Goal: Information Seeking & Learning: Learn about a topic

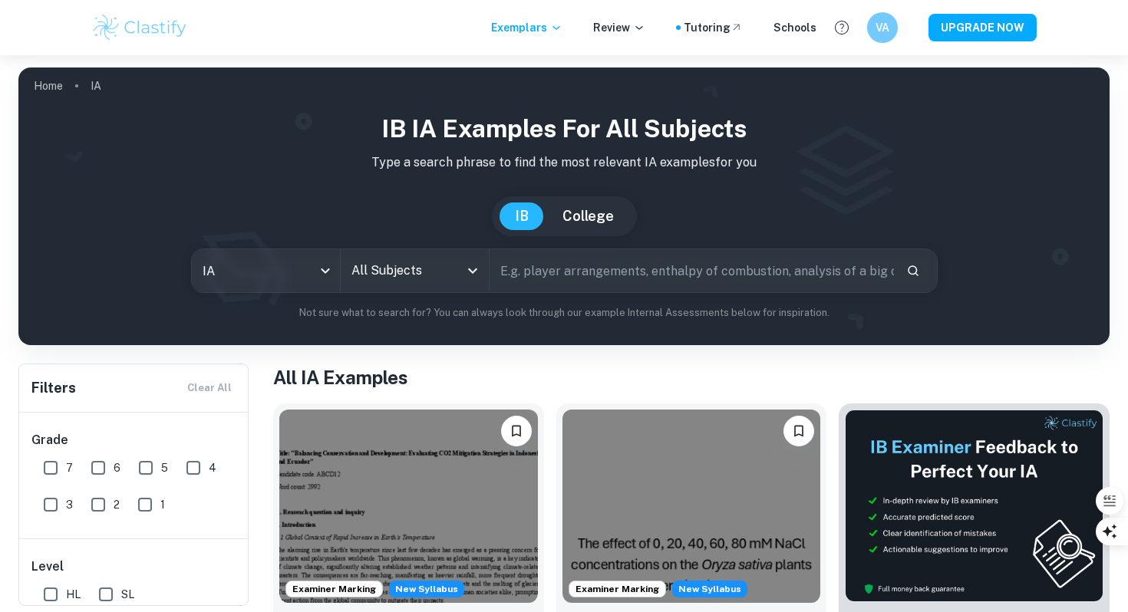
click at [434, 266] on input "All Subjects" at bounding box center [403, 270] width 111 height 29
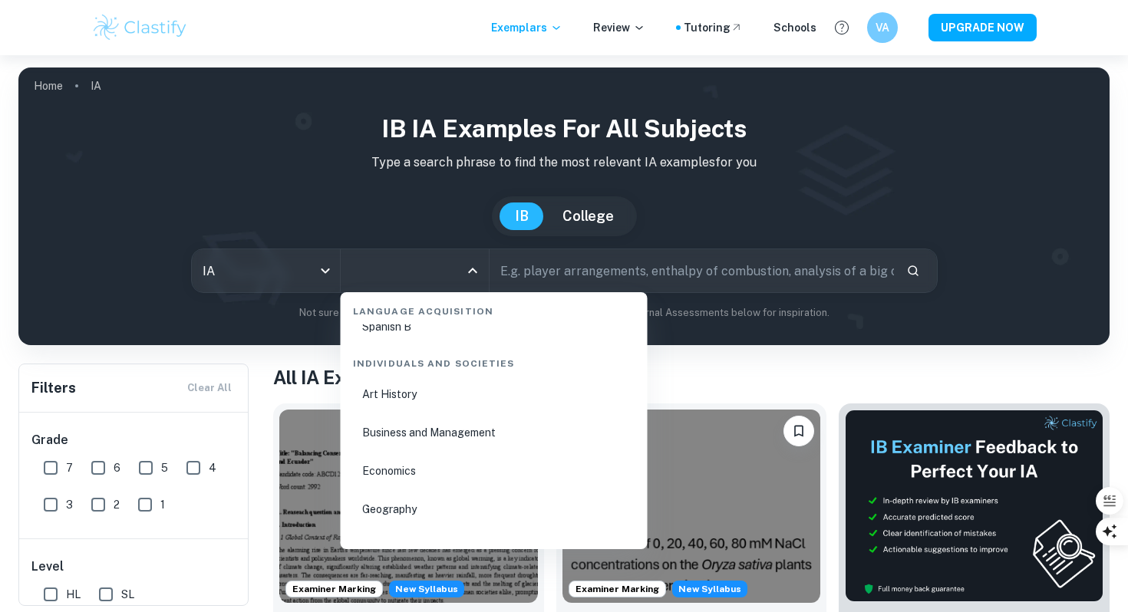
scroll to position [1819, 0]
click at [414, 424] on li "Business and Management" at bounding box center [494, 429] width 295 height 35
type input "Business and Management"
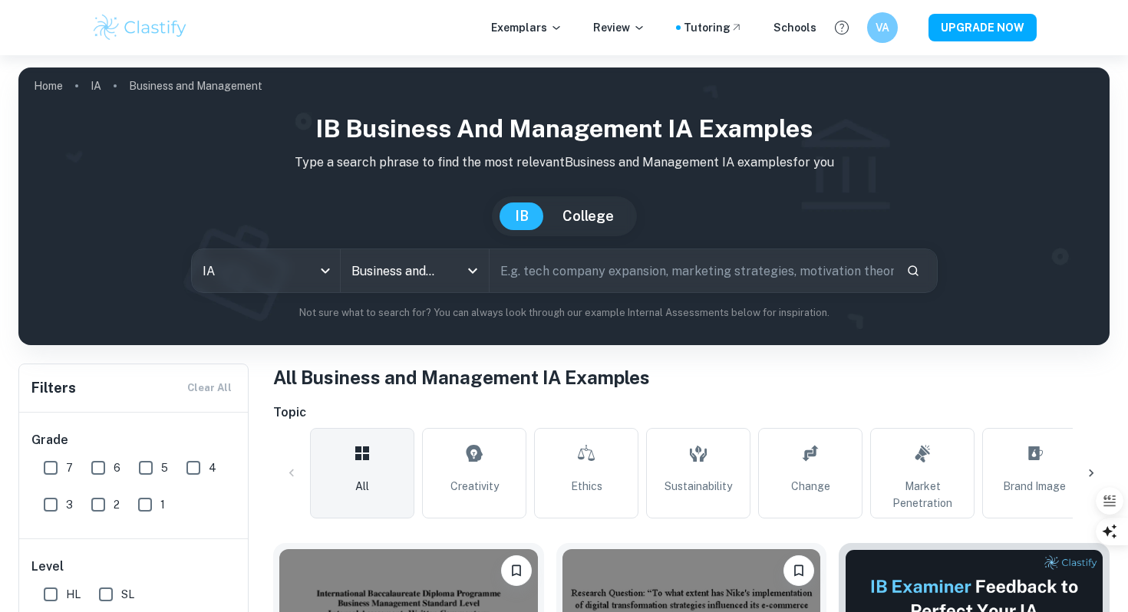
scroll to position [155, 0]
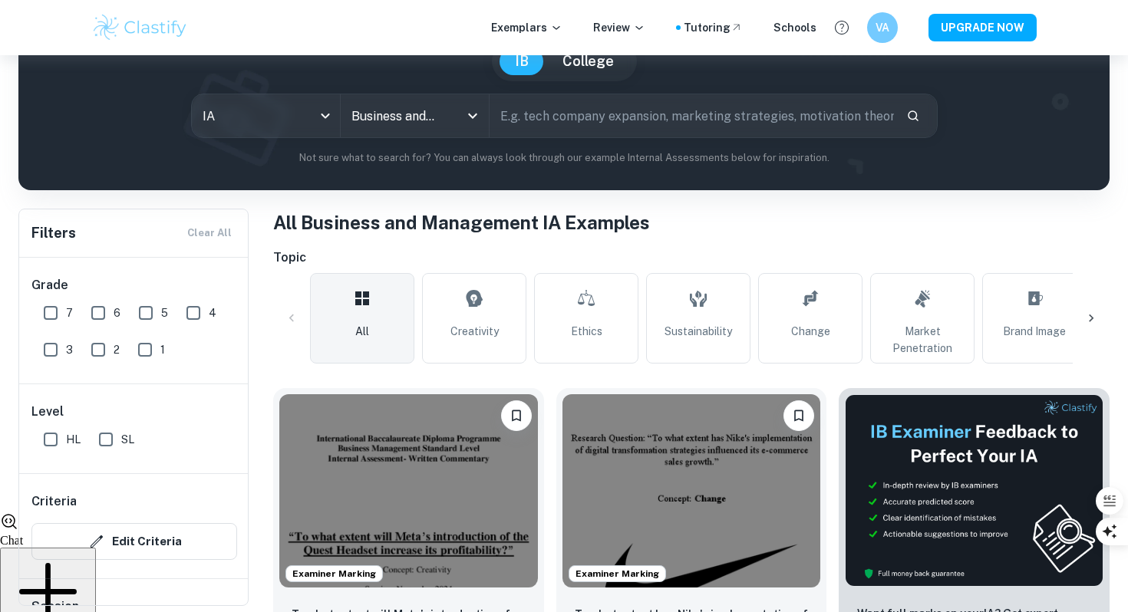
click at [51, 310] on input "7" at bounding box center [50, 313] width 31 height 31
checkbox input "true"
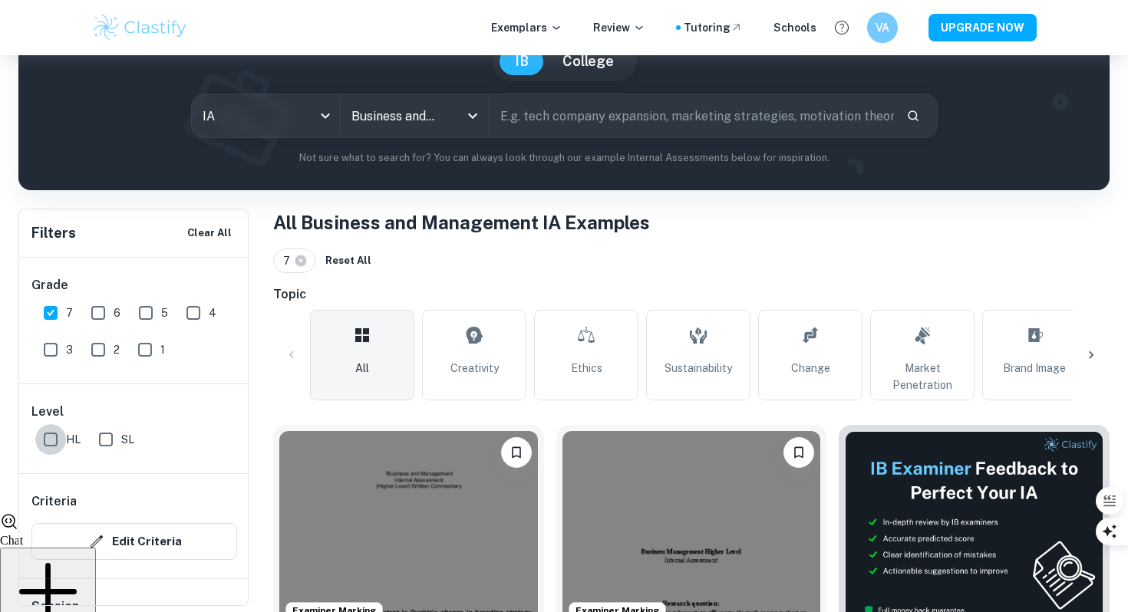
click at [45, 446] on input "HL" at bounding box center [50, 439] width 31 height 31
checkbox input "true"
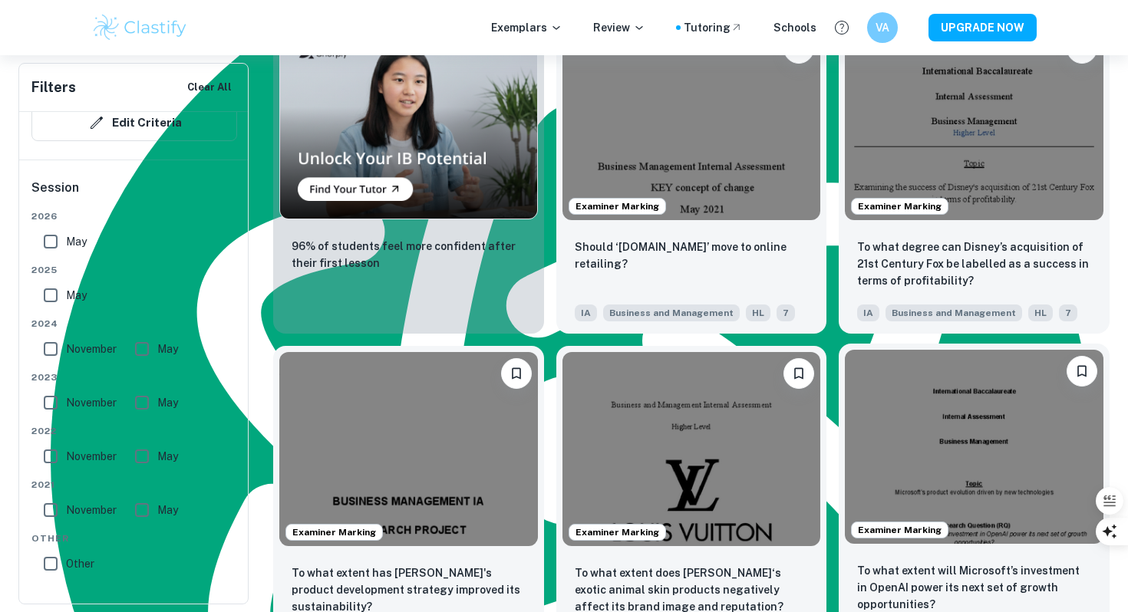
scroll to position [1318, 0]
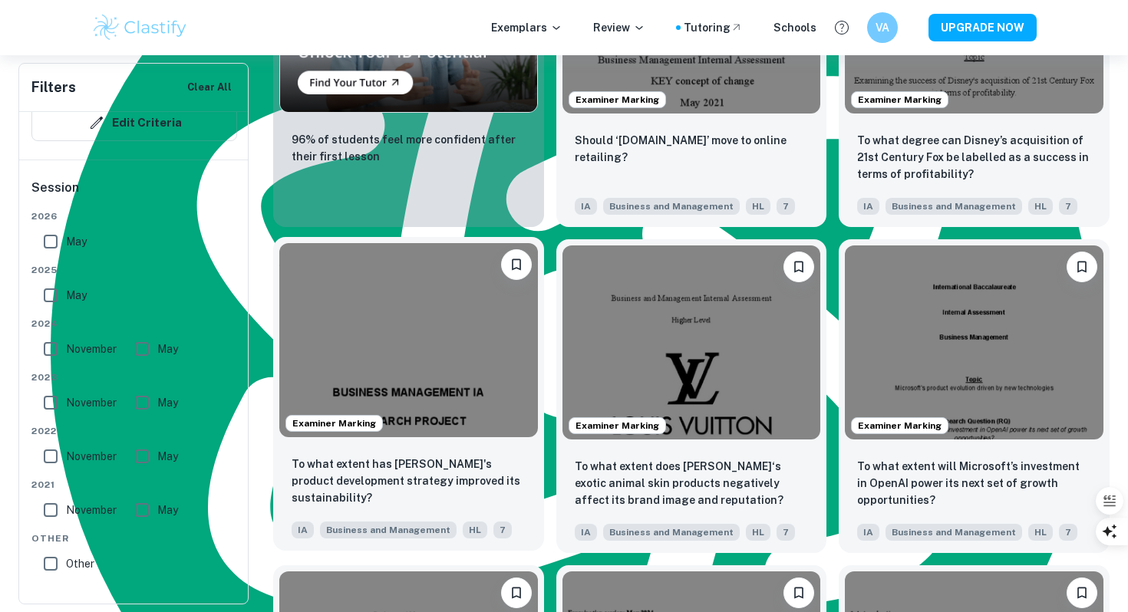
click at [490, 444] on div "To what extent has [PERSON_NAME]'s product development strategy improved its su…" at bounding box center [408, 497] width 271 height 107
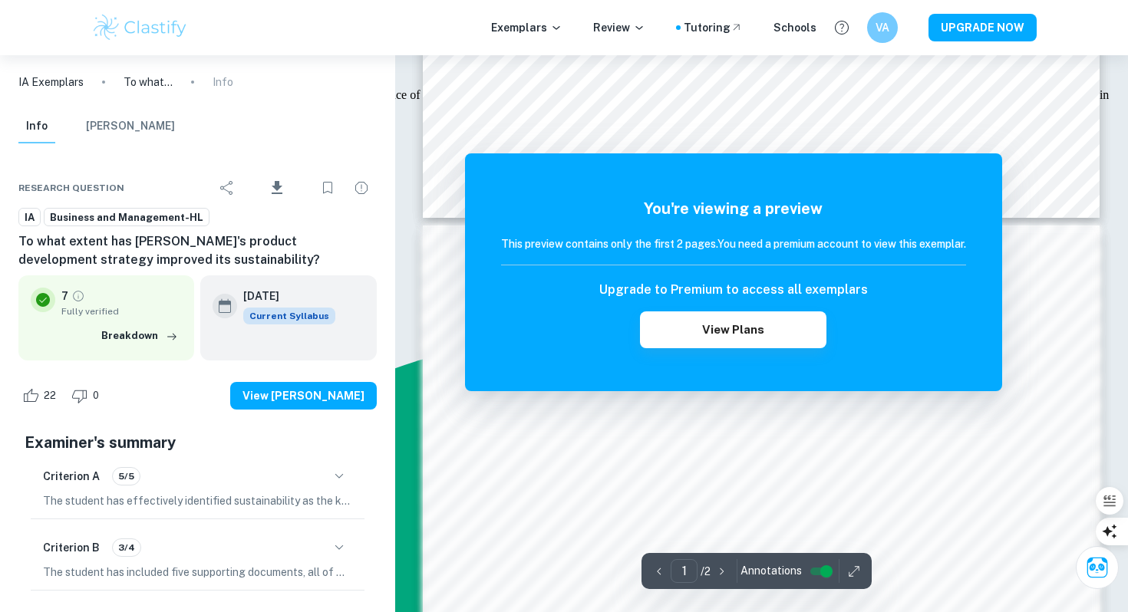
scroll to position [827, 0]
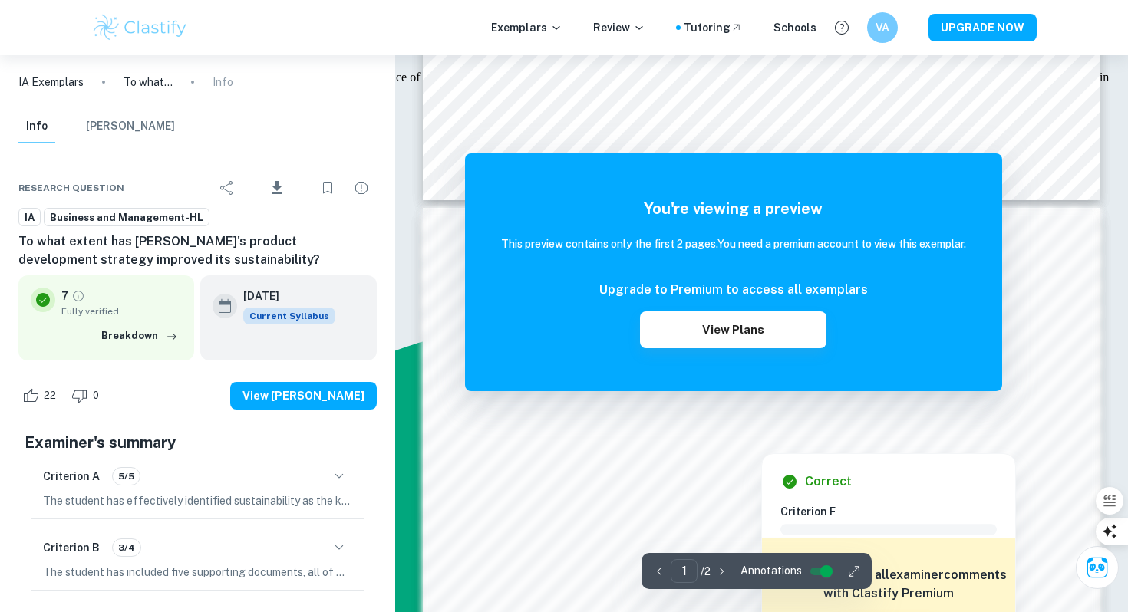
click at [700, 429] on div at bounding box center [761, 424] width 612 height 24
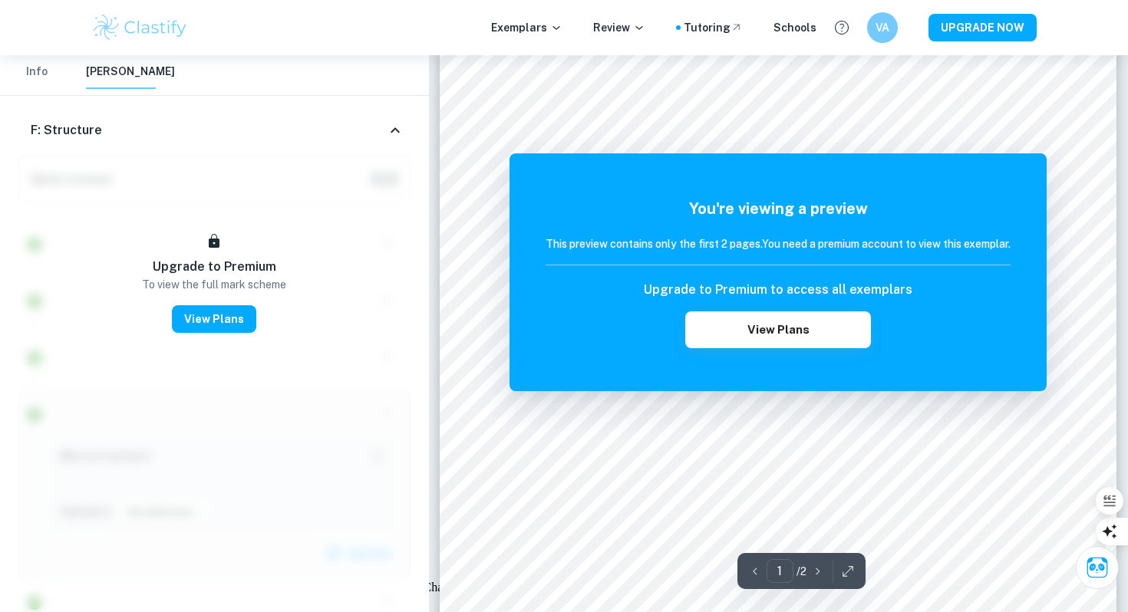
scroll to position [0, 0]
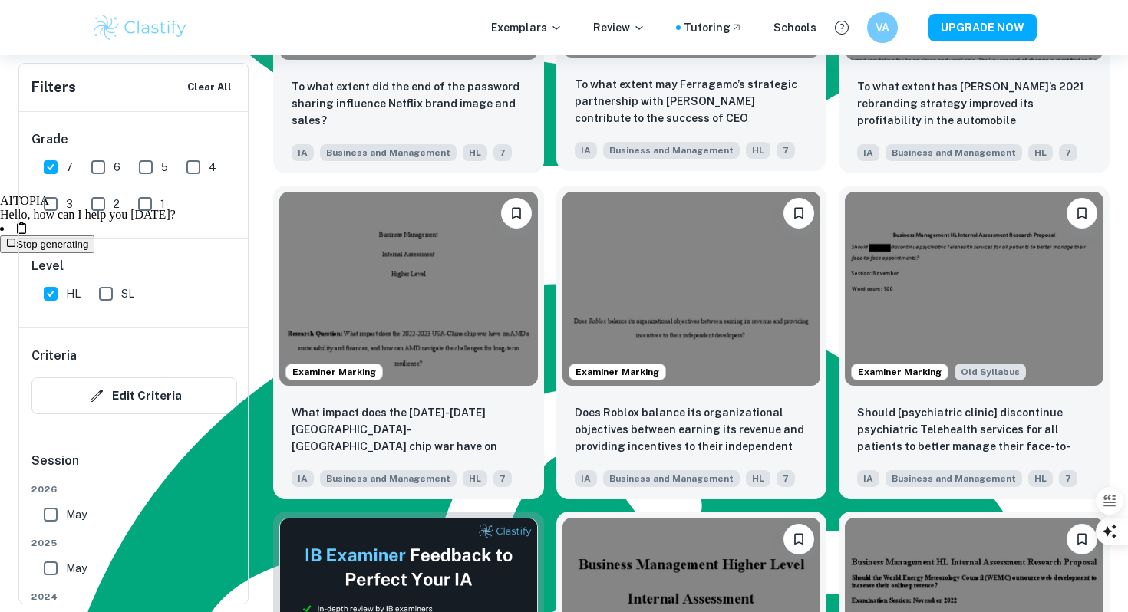
scroll to position [2037, 0]
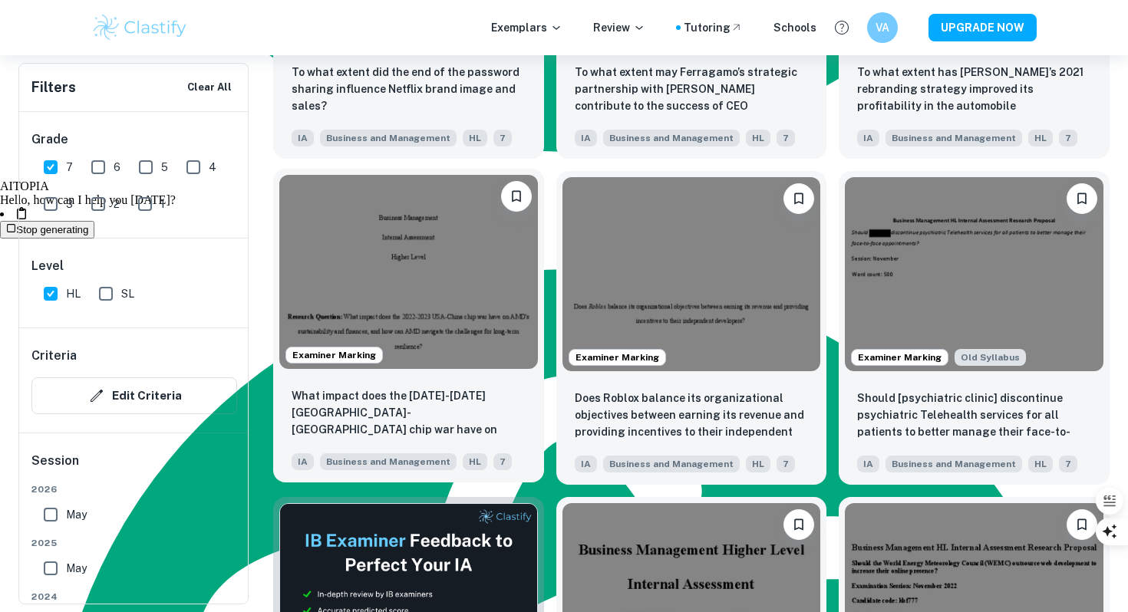
click at [461, 377] on div "What impact does the [DATE]-[DATE] [GEOGRAPHIC_DATA]-[GEOGRAPHIC_DATA] chip war…" at bounding box center [408, 428] width 271 height 107
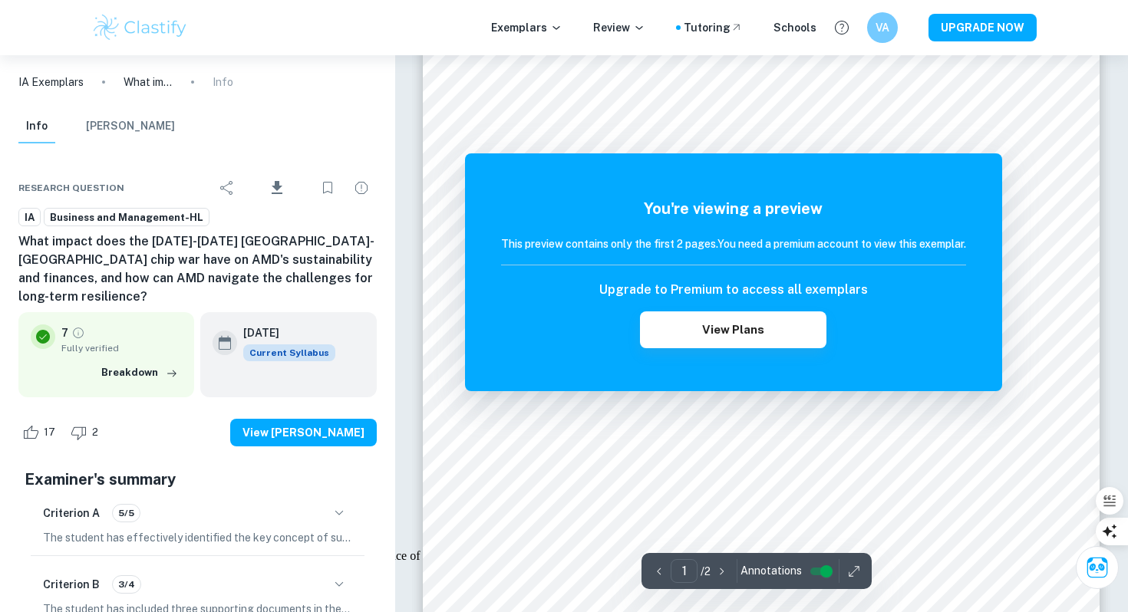
scroll to position [332, 0]
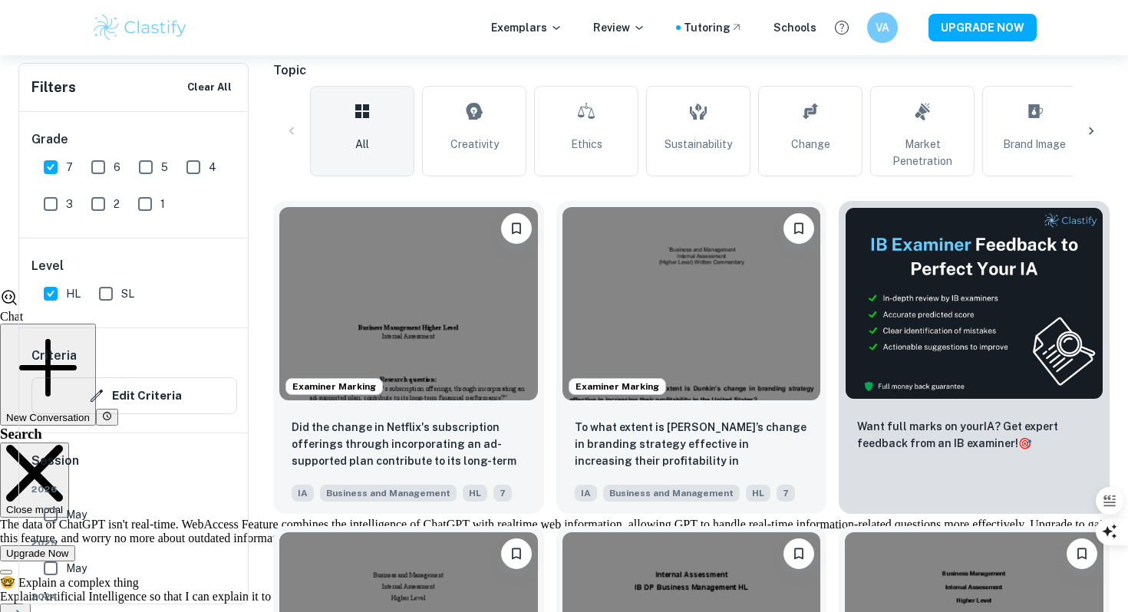
scroll to position [378, 0]
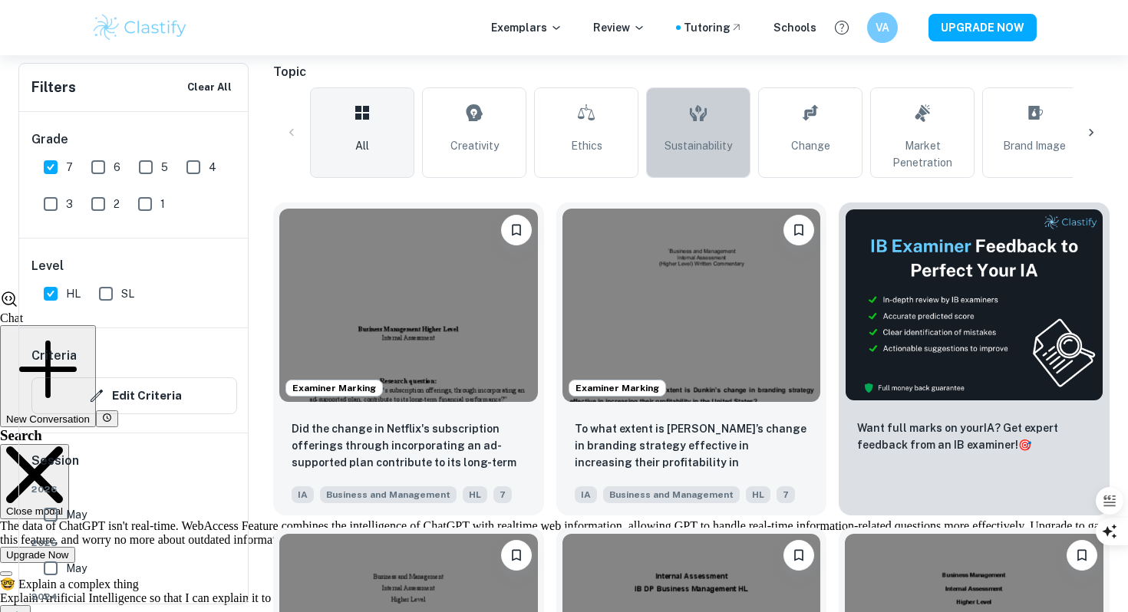
click at [699, 153] on span "Sustainability" at bounding box center [699, 145] width 68 height 17
type input "Sustainability"
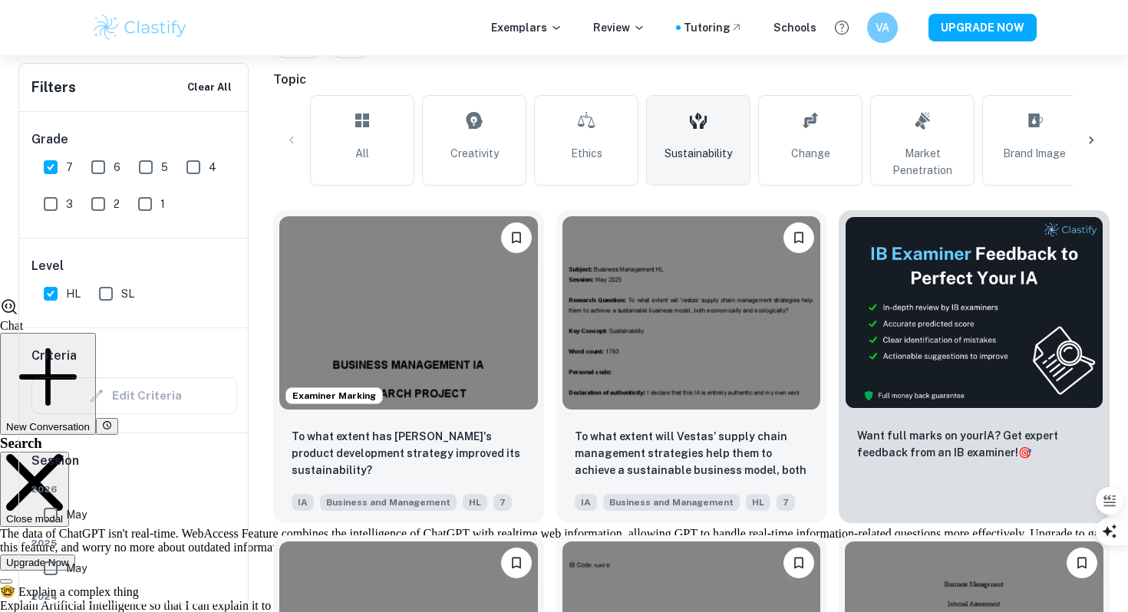
scroll to position [371, 0]
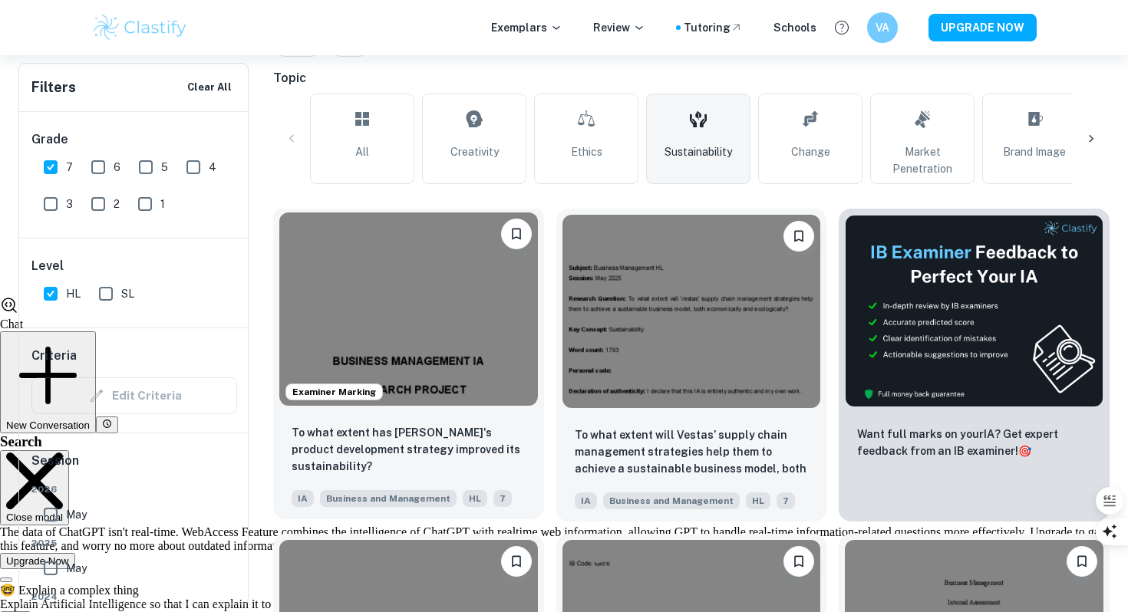
click at [454, 341] on img at bounding box center [408, 309] width 259 height 193
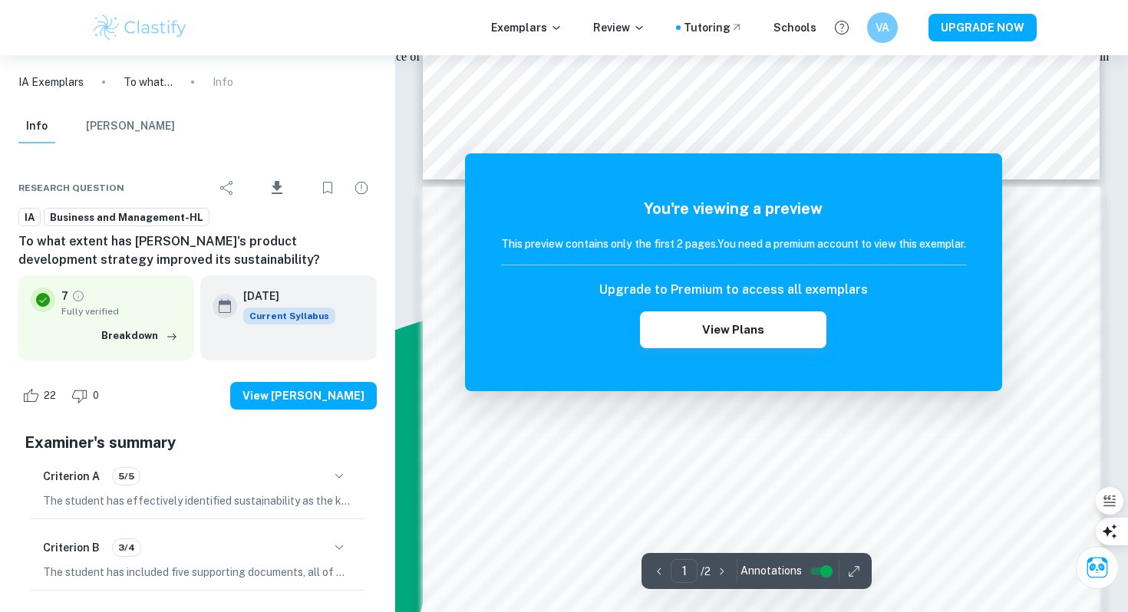
scroll to position [849, 0]
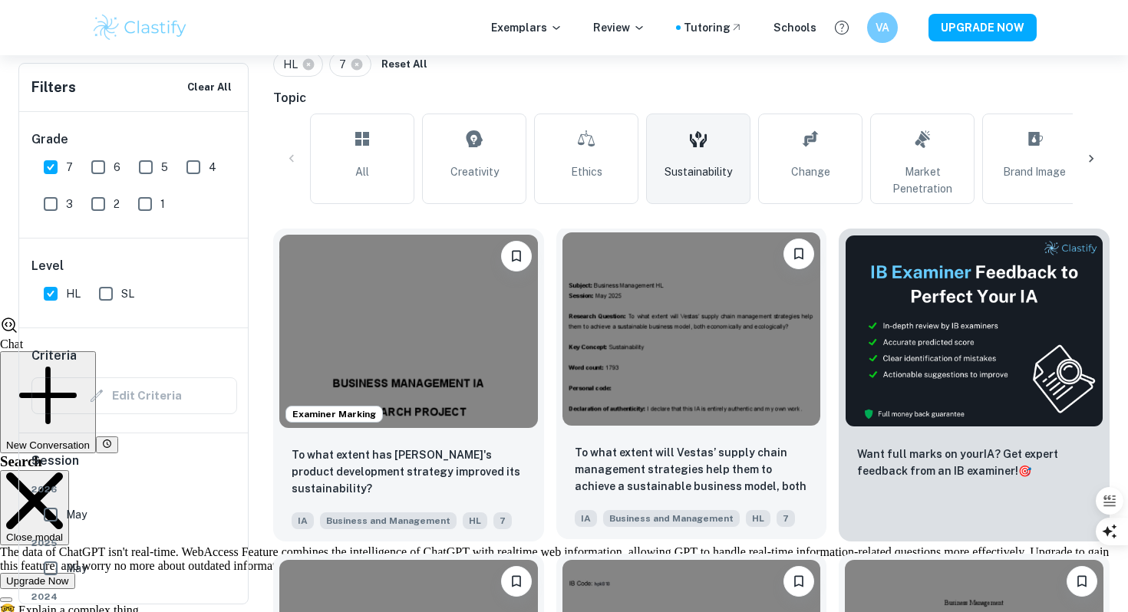
scroll to position [337, 0]
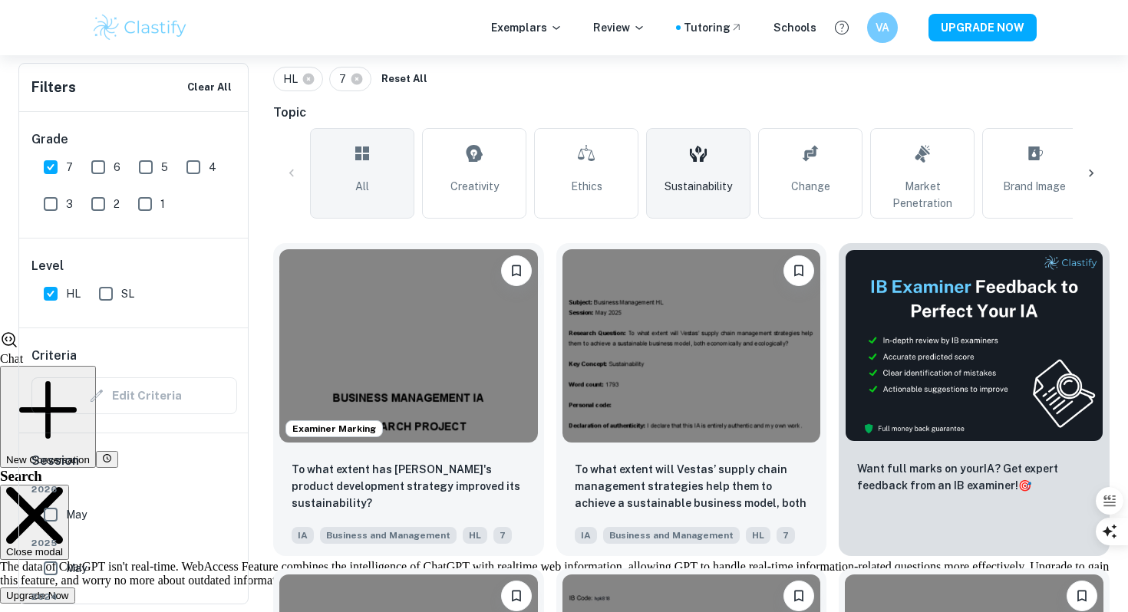
click at [366, 182] on span "All" at bounding box center [362, 186] width 14 height 17
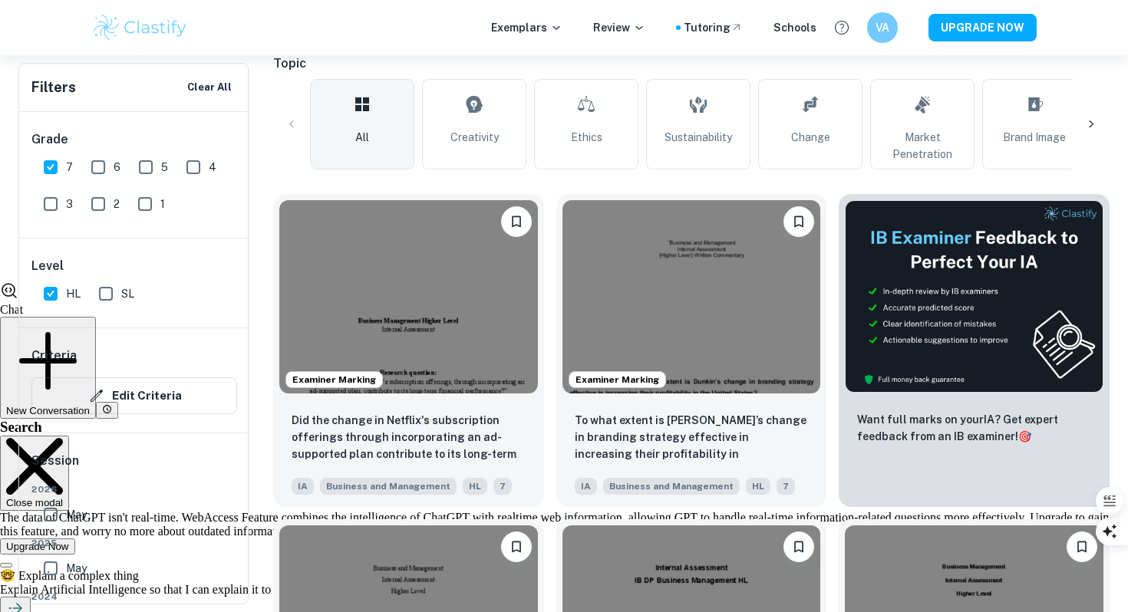
scroll to position [391, 0]
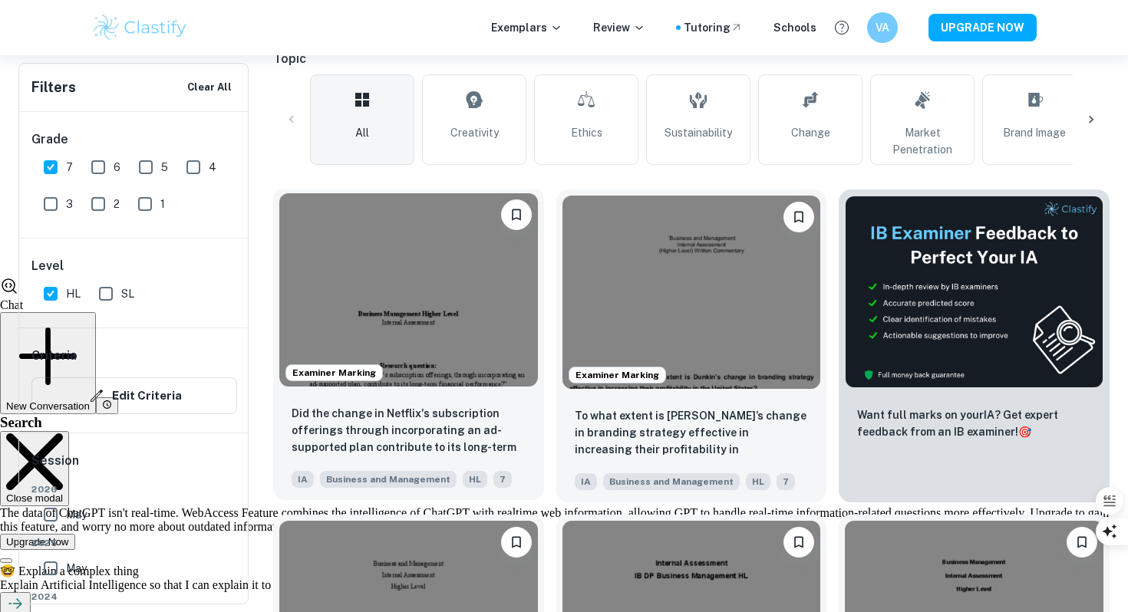
click at [448, 361] on img at bounding box center [408, 289] width 259 height 193
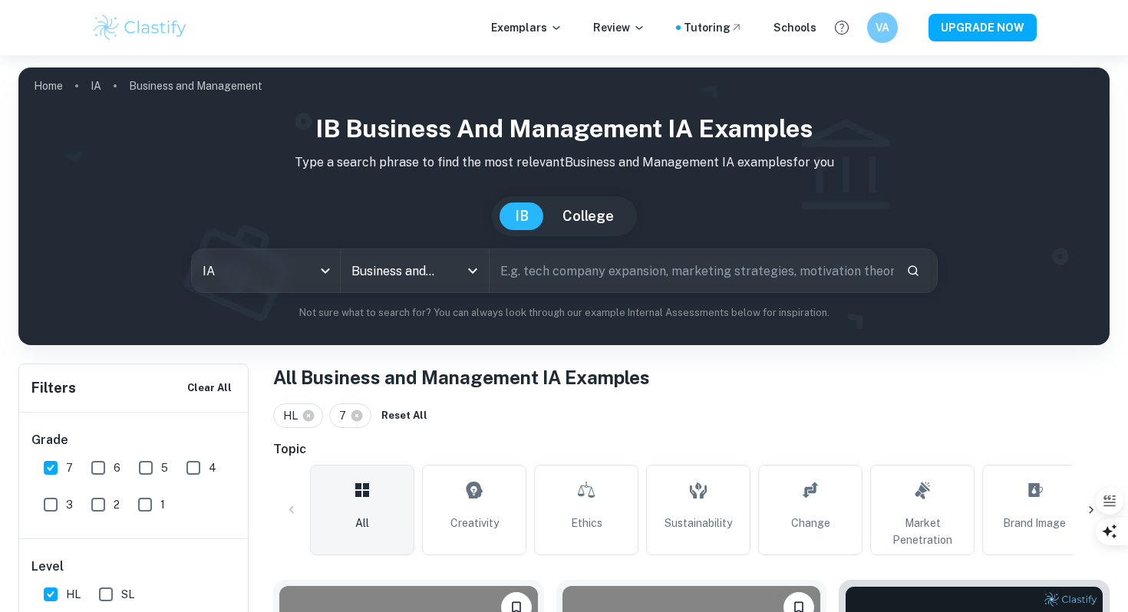
scroll to position [123, 0]
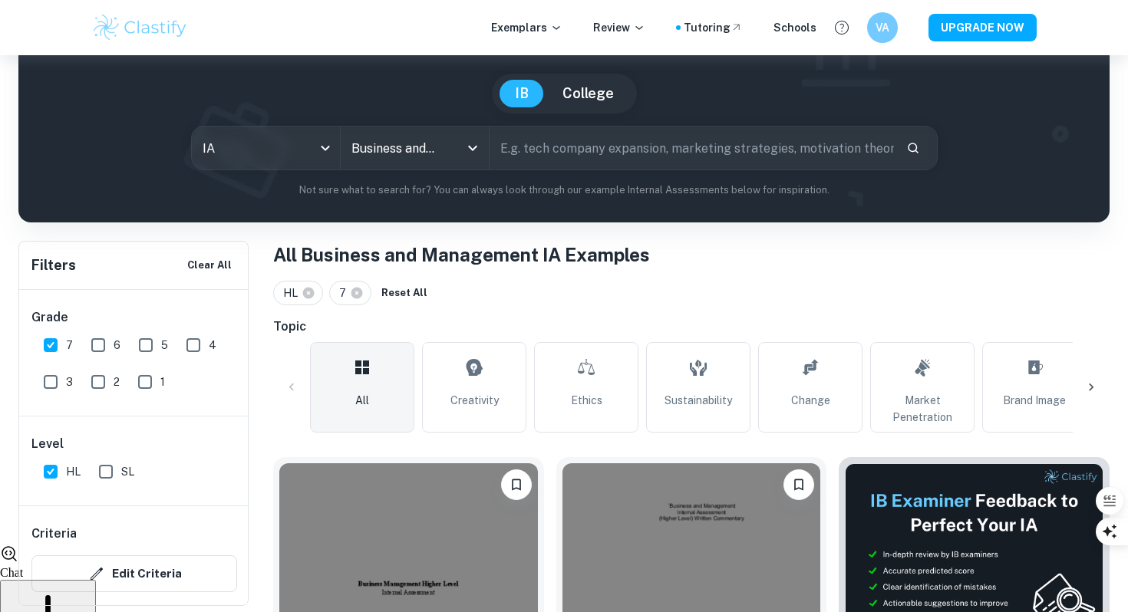
click at [97, 336] on input "6" at bounding box center [98, 345] width 31 height 31
checkbox input "true"
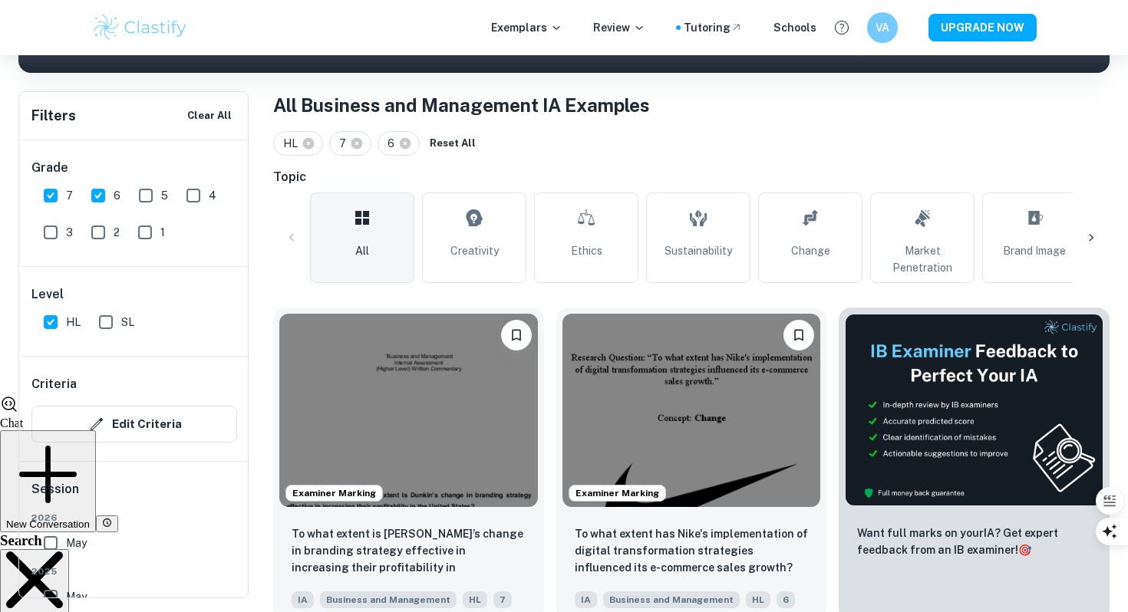
scroll to position [282, 0]
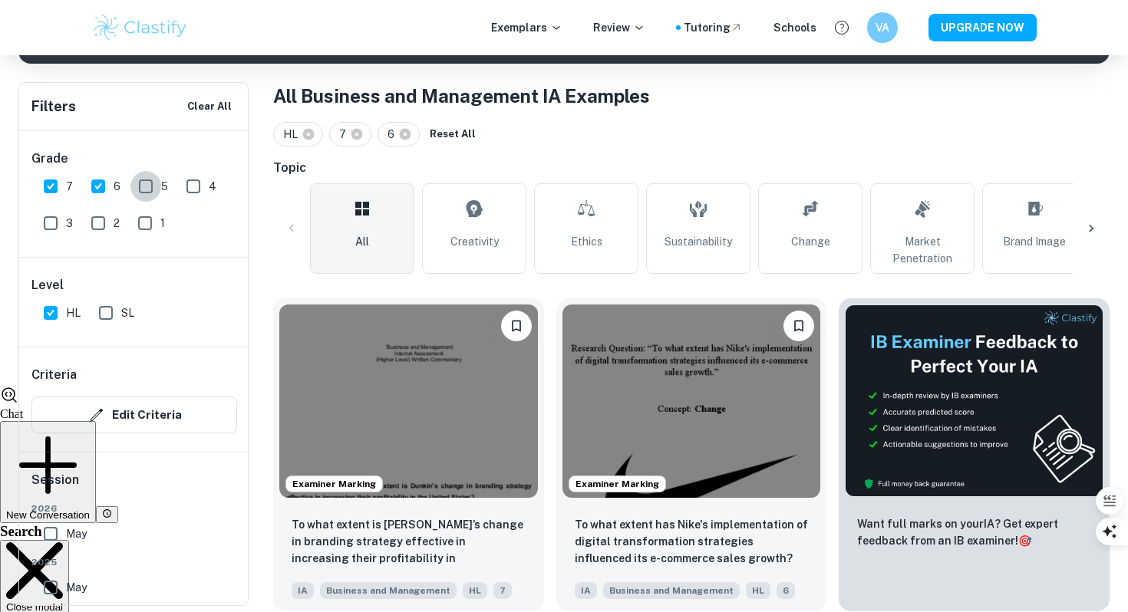
click at [140, 191] on input "5" at bounding box center [145, 186] width 31 height 31
checkbox input "true"
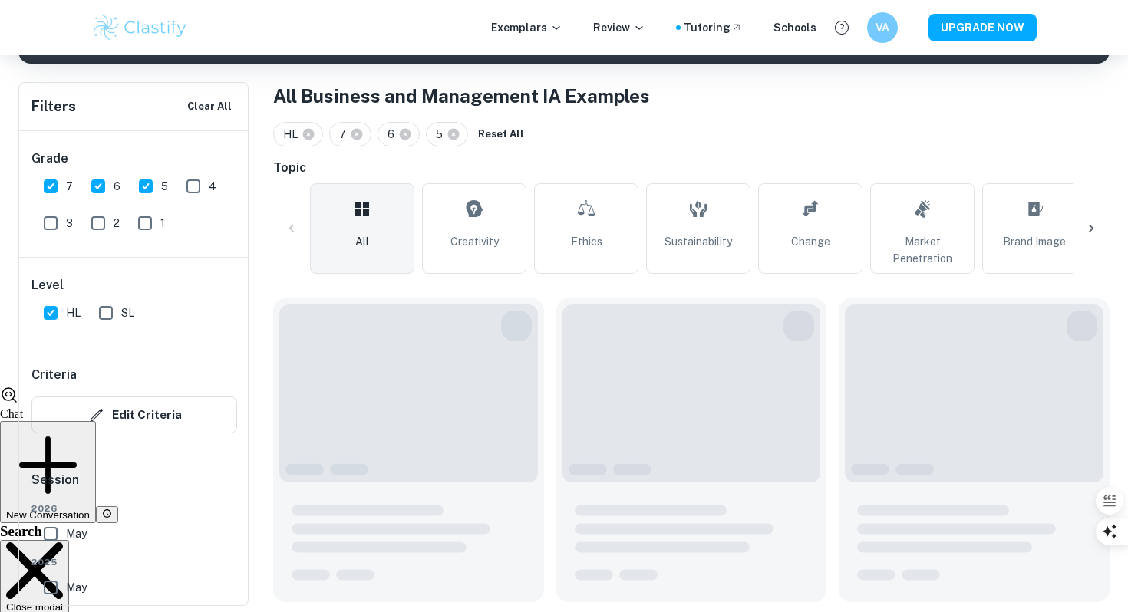
click at [197, 186] on input "4" at bounding box center [193, 186] width 31 height 31
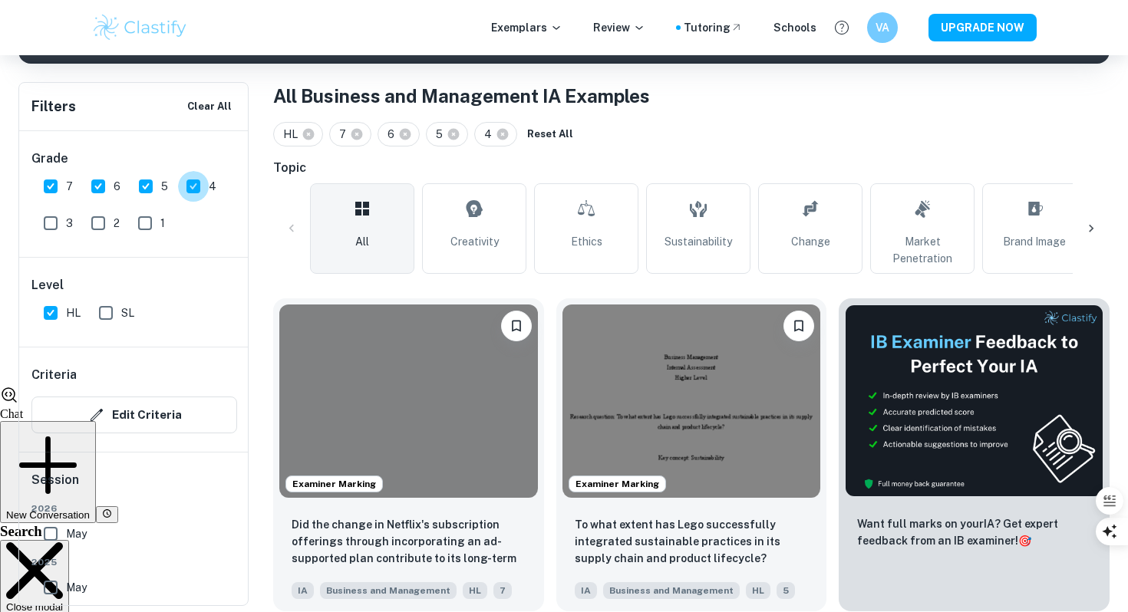
click at [196, 191] on input "4" at bounding box center [193, 186] width 31 height 31
checkbox input "false"
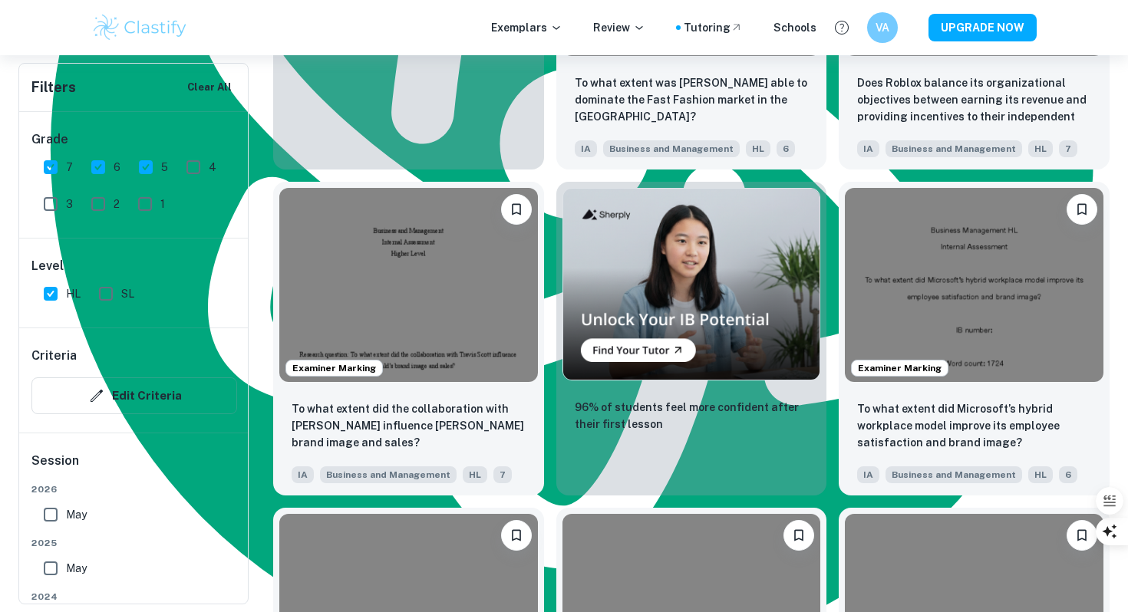
scroll to position [2321, 0]
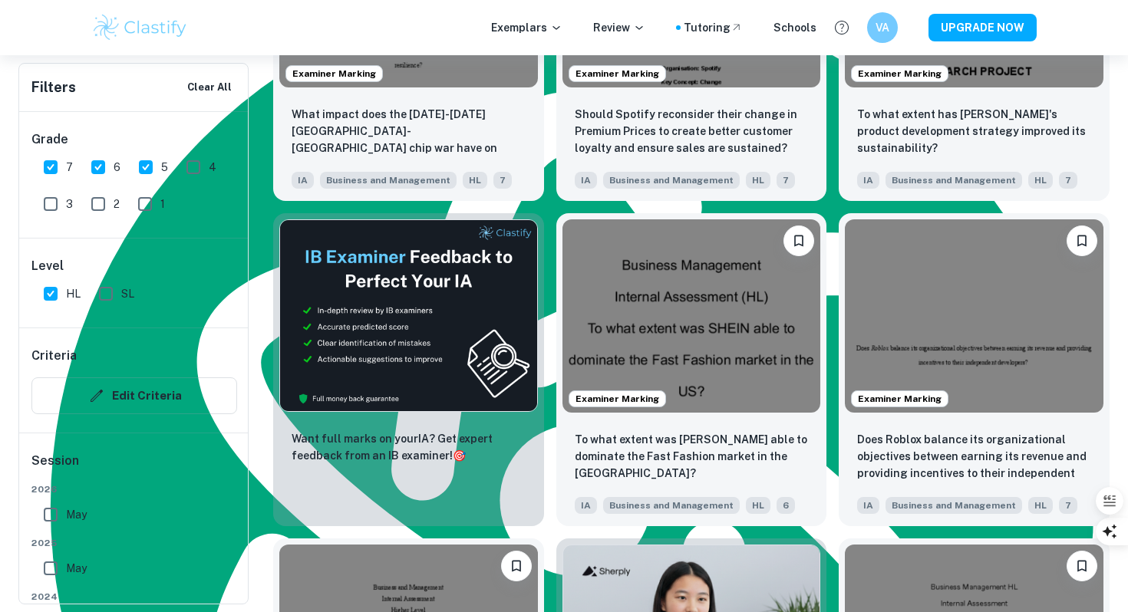
drag, startPoint x: 47, startPoint y: 164, endPoint x: 114, endPoint y: 163, distance: 66.8
click at [47, 164] on input "7" at bounding box center [50, 167] width 31 height 31
checkbox input "false"
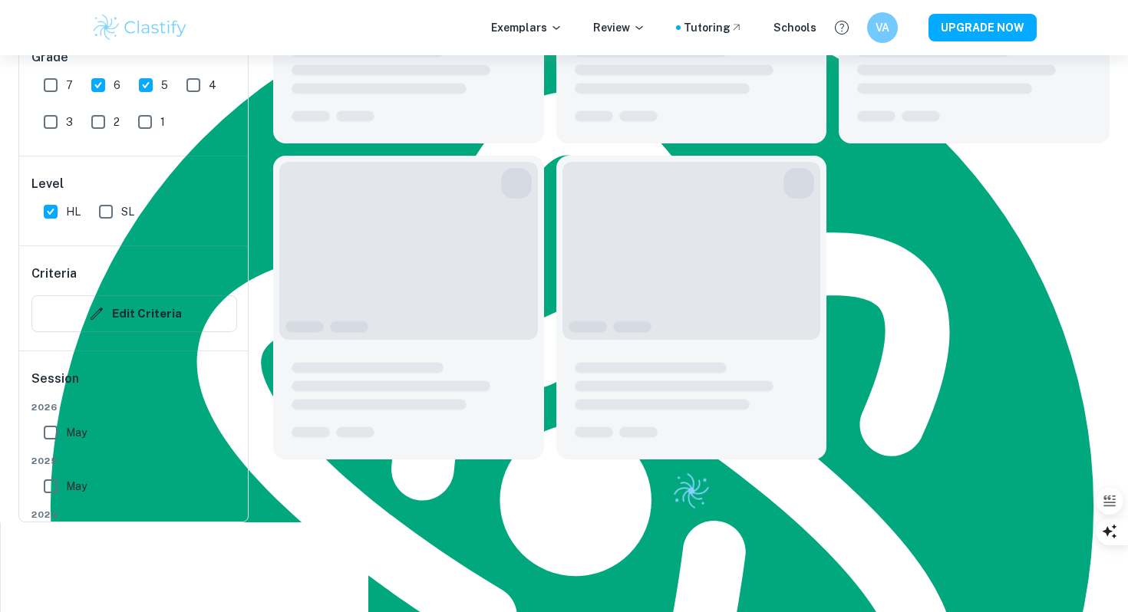
scroll to position [2232, 0]
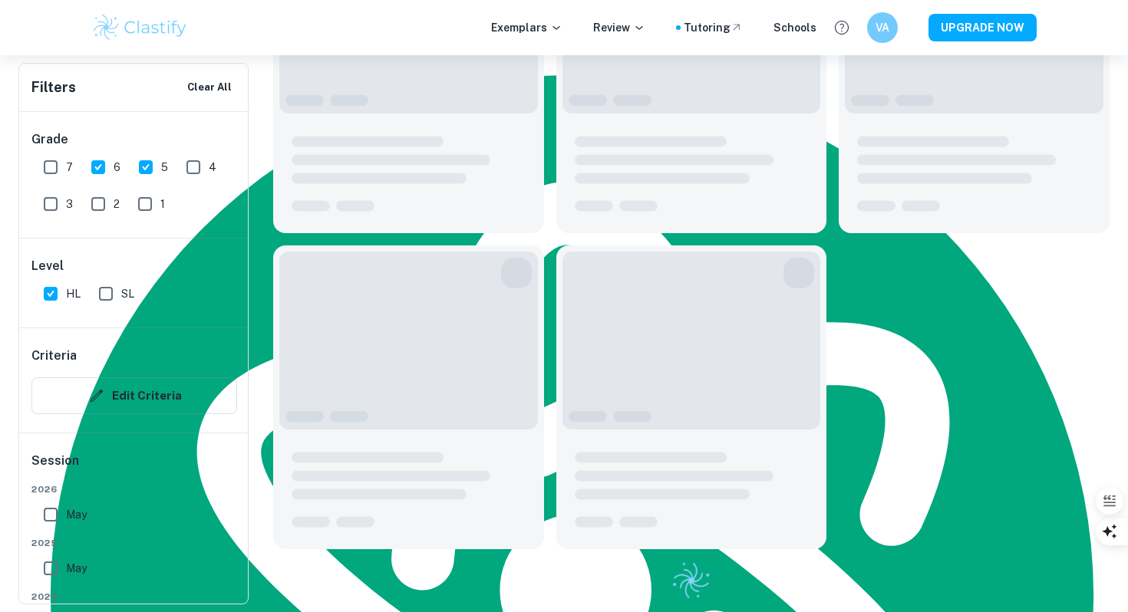
click at [114, 163] on span "6" at bounding box center [117, 167] width 7 height 17
click at [114, 163] on input "6" at bounding box center [98, 167] width 31 height 31
checkbox input "false"
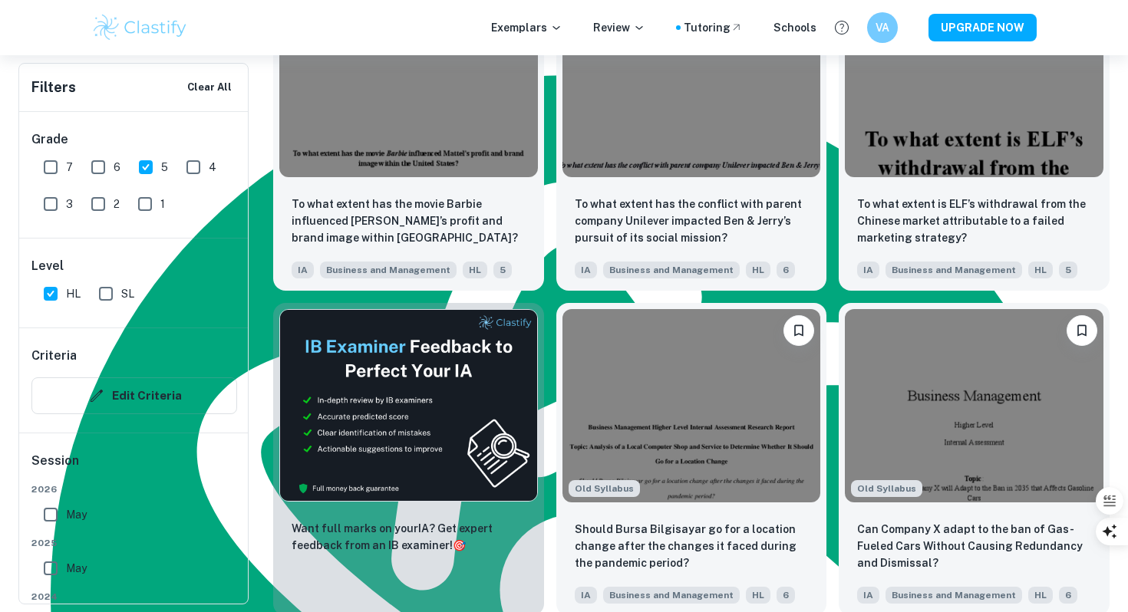
click at [142, 164] on input "5" at bounding box center [145, 167] width 31 height 31
checkbox input "false"
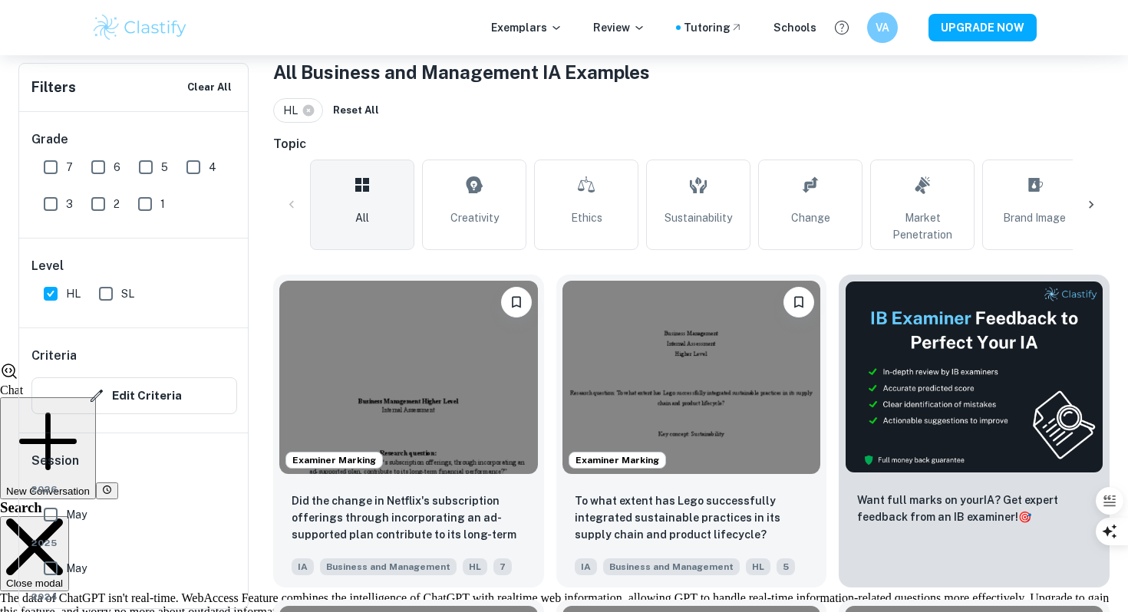
scroll to position [316, 0]
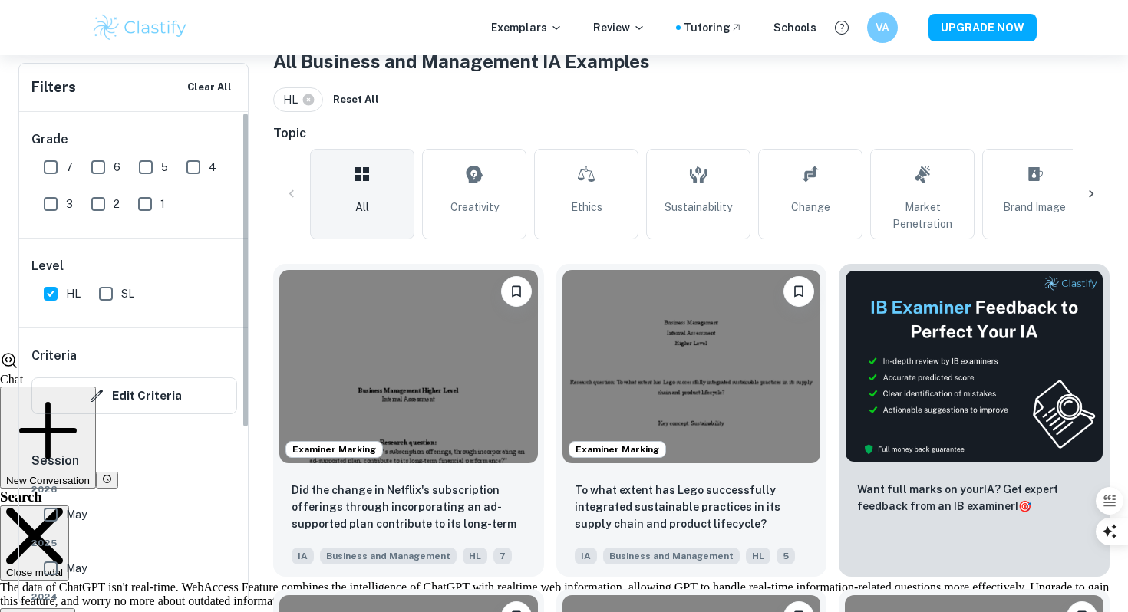
click at [50, 297] on input "HL" at bounding box center [50, 294] width 31 height 31
checkbox input "false"
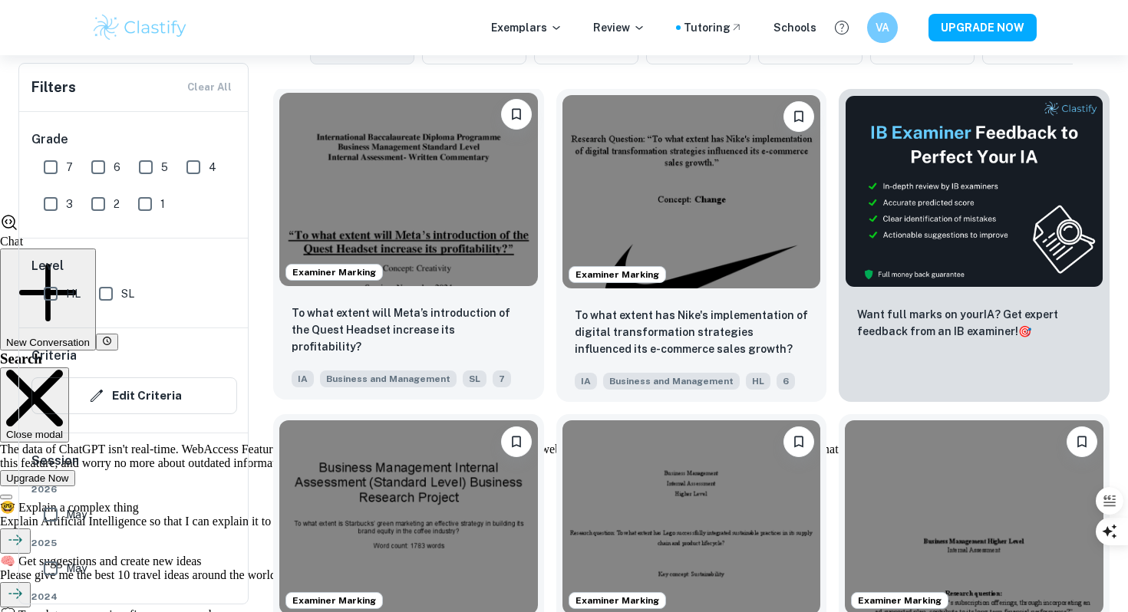
scroll to position [582, 0]
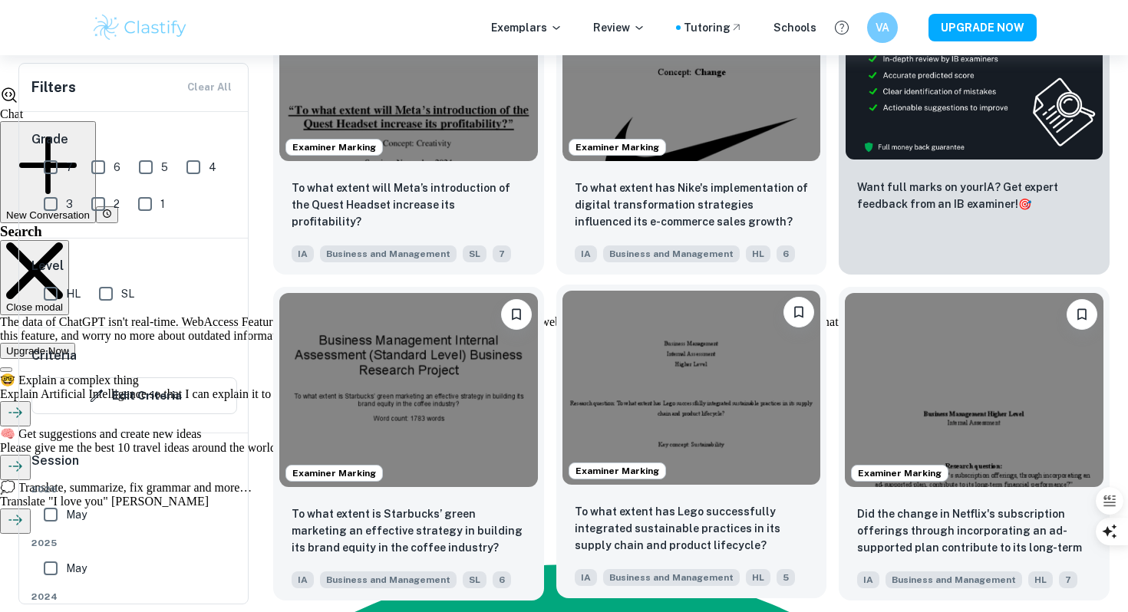
click at [741, 405] on img at bounding box center [692, 387] width 259 height 193
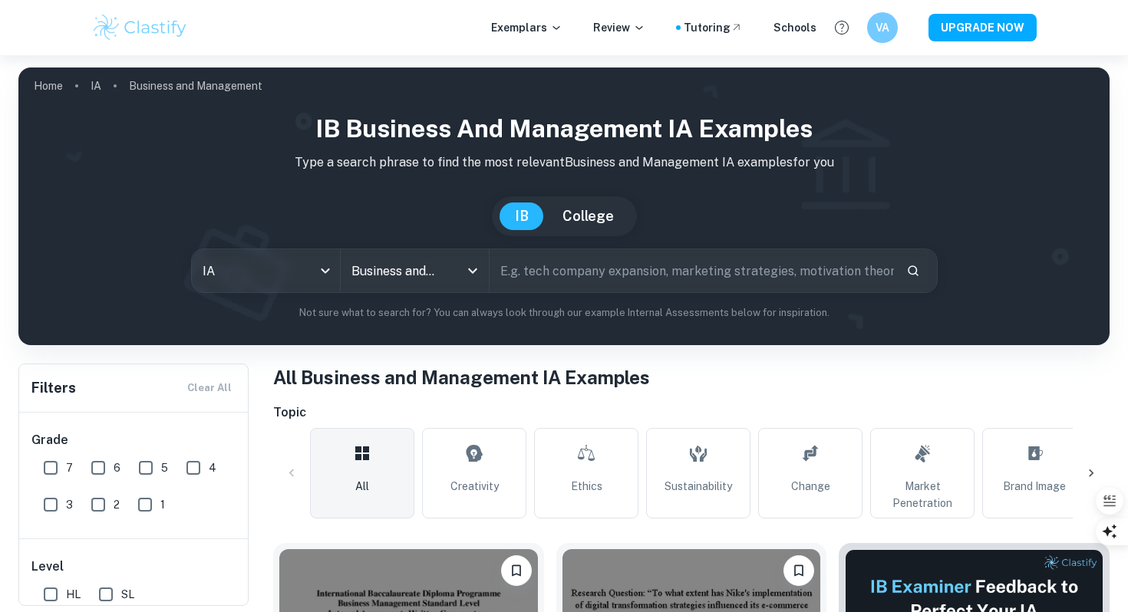
click at [516, 218] on button "IB" at bounding box center [522, 217] width 45 height 28
click at [440, 270] on div "Business and Management All Subjects" at bounding box center [415, 270] width 148 height 43
type textarea "Business and Management"
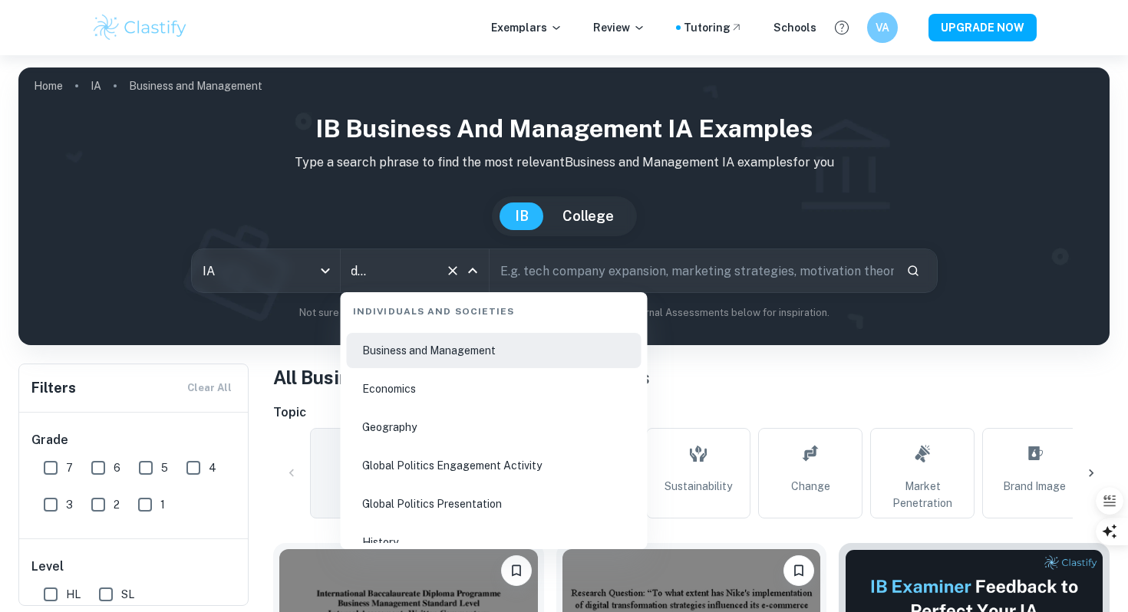
scroll to position [1915, 0]
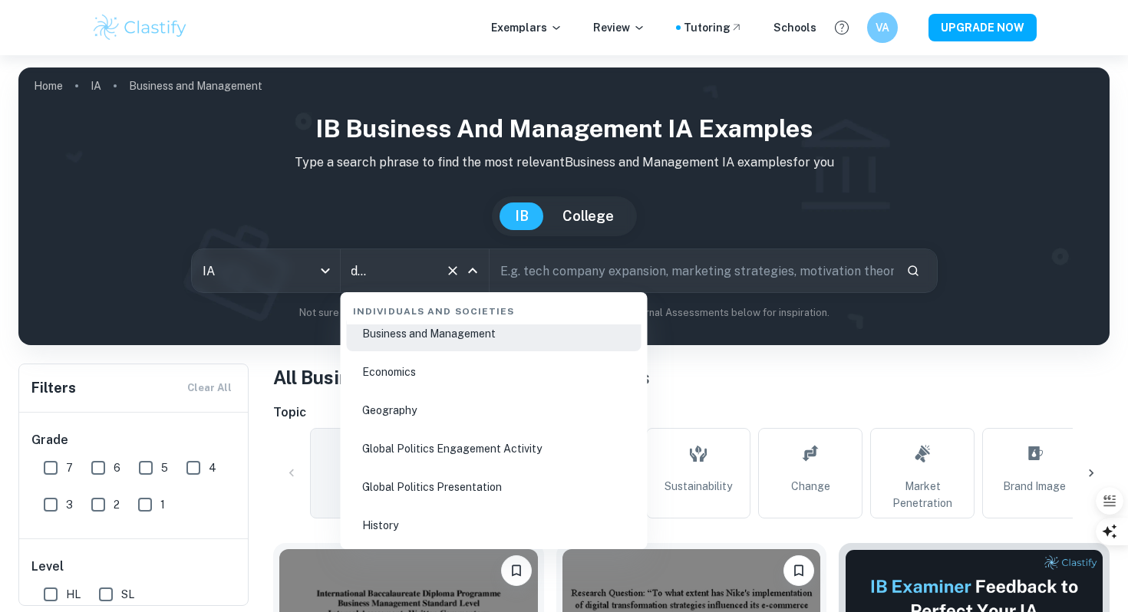
click at [419, 374] on li "Economics" at bounding box center [494, 372] width 295 height 35
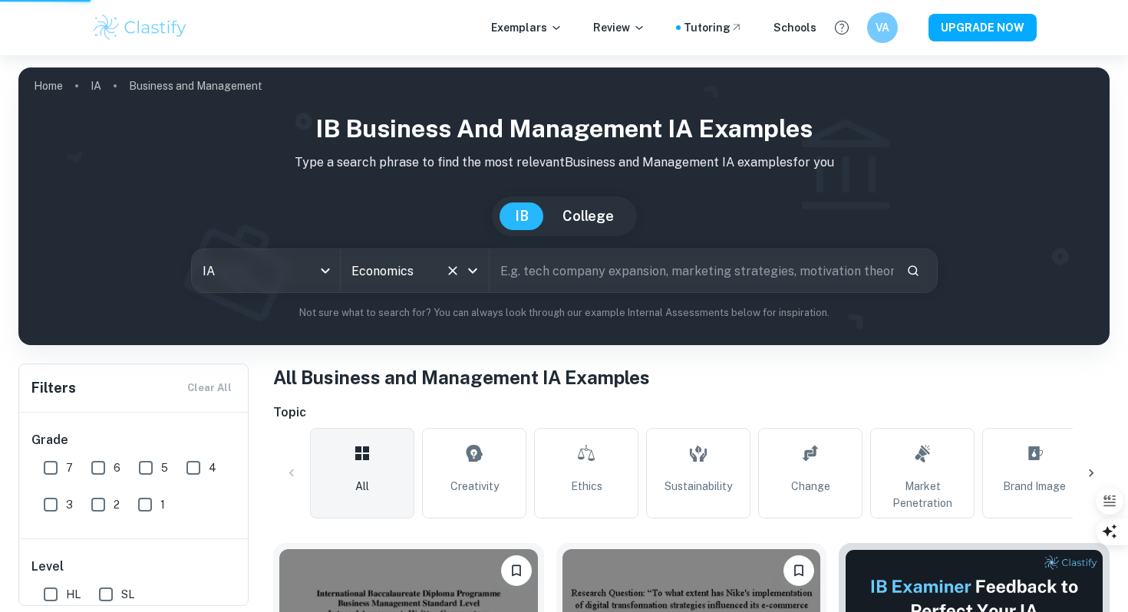
scroll to position [0, 0]
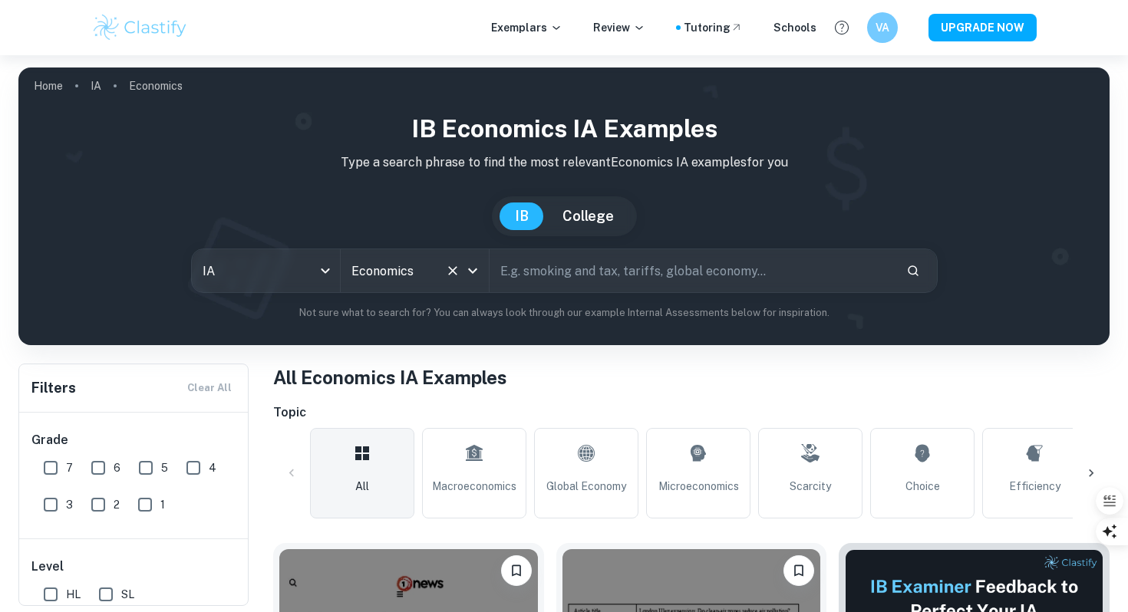
click at [471, 272] on icon "Open" at bounding box center [472, 271] width 9 height 5
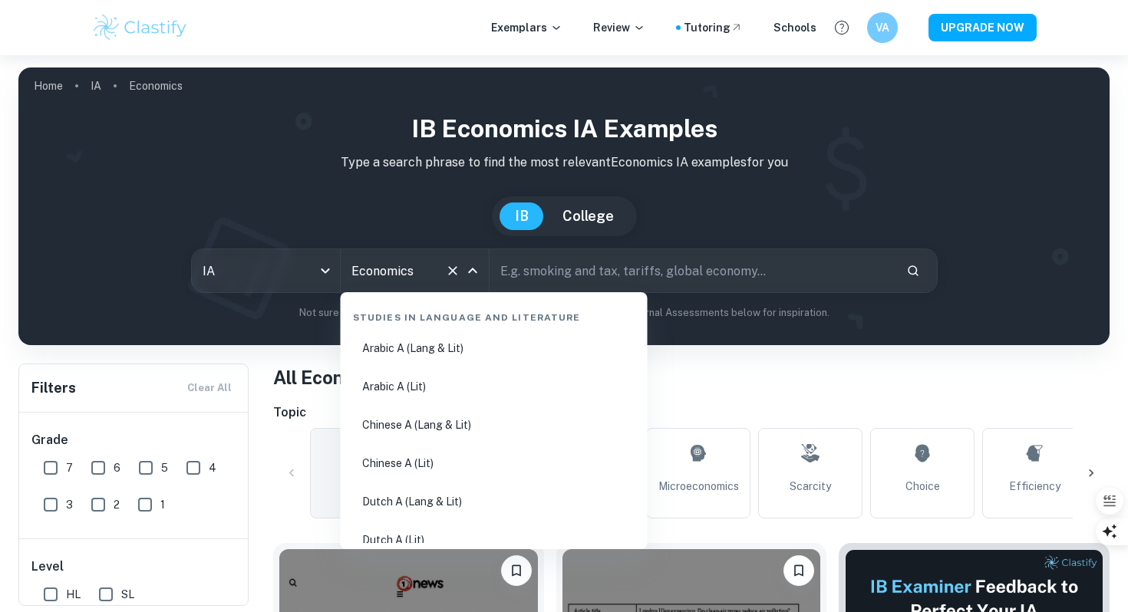
scroll to position [1761, 0]
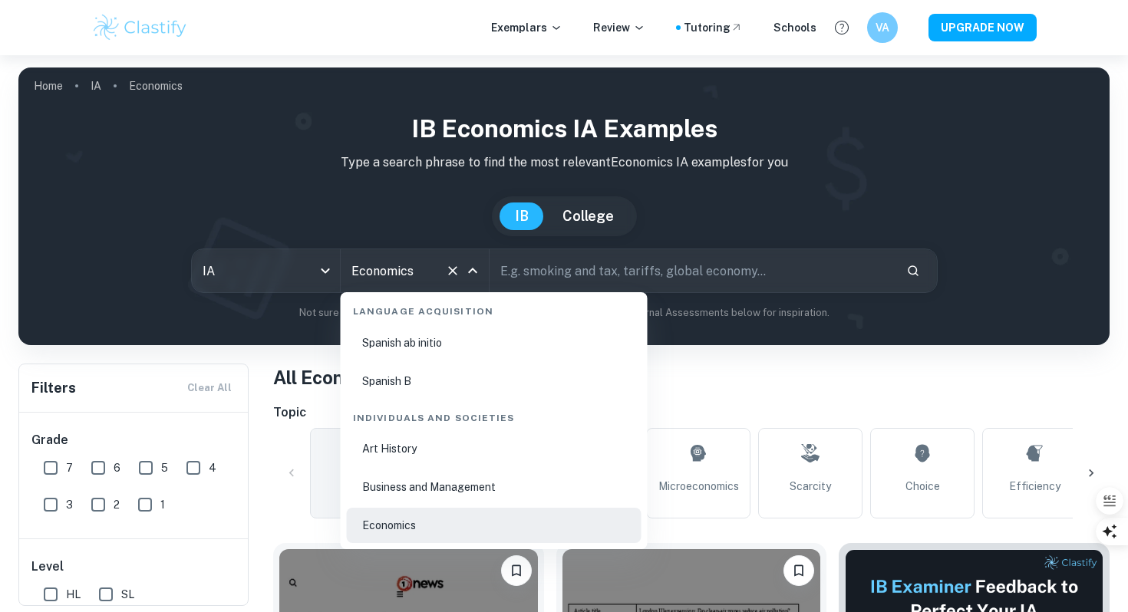
click at [434, 472] on li "Business and Management" at bounding box center [494, 487] width 295 height 35
type input "Business and Management"
